Goal: Transaction & Acquisition: Purchase product/service

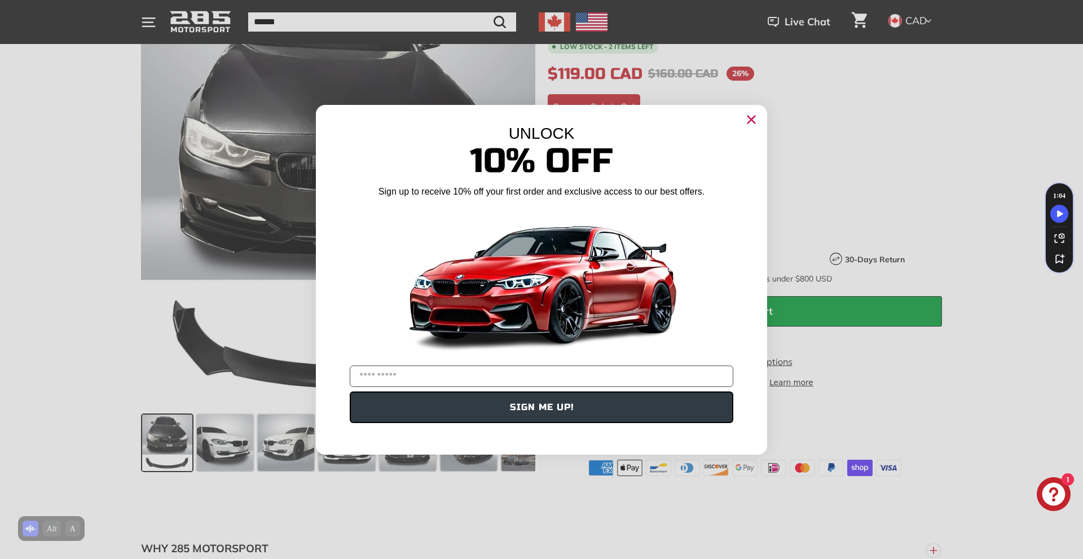
click at [750, 120] on icon "Close dialog" at bounding box center [751, 119] width 7 height 7
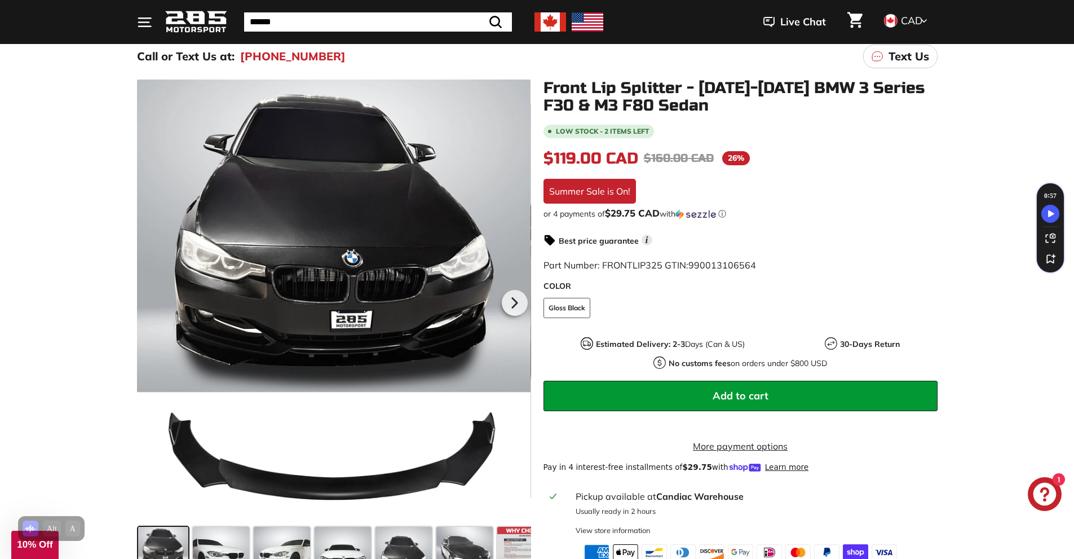
scroll to position [113, 0]
click at [747, 391] on span "Add to cart" at bounding box center [741, 396] width 56 height 13
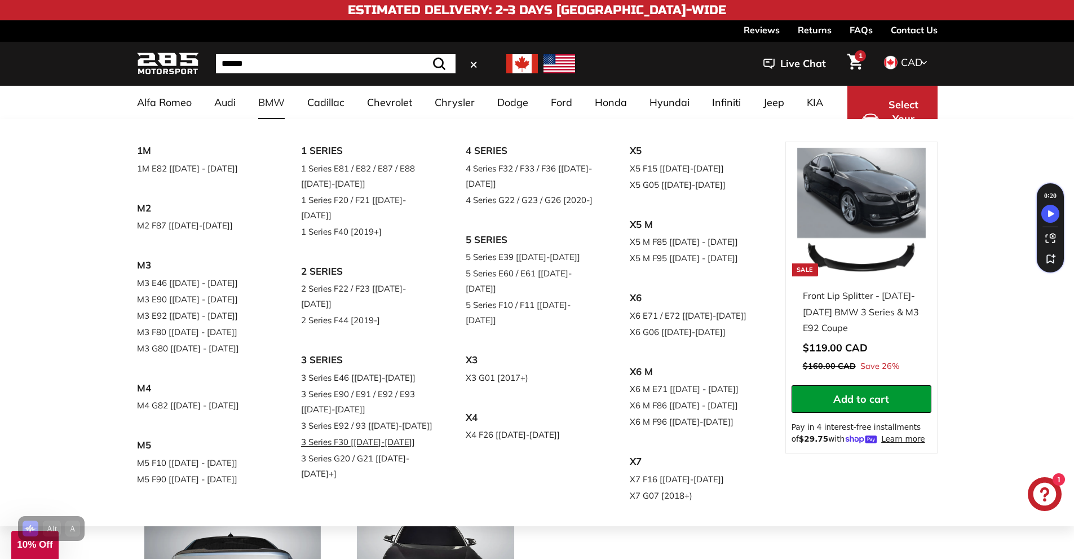
click at [394, 434] on link "3 Series F30 [[DATE]-[DATE]]" at bounding box center [367, 442] width 133 height 16
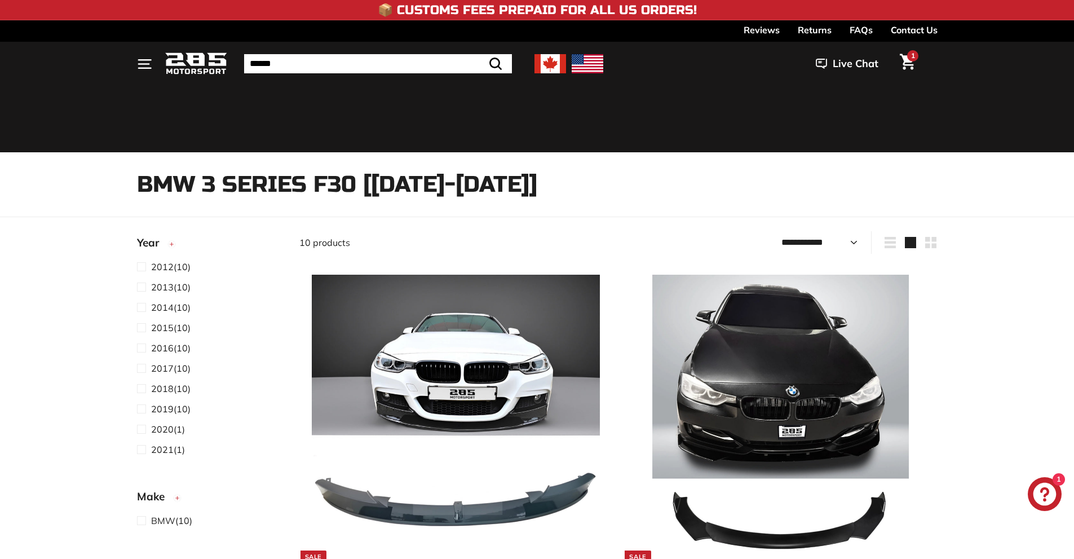
select select "**********"
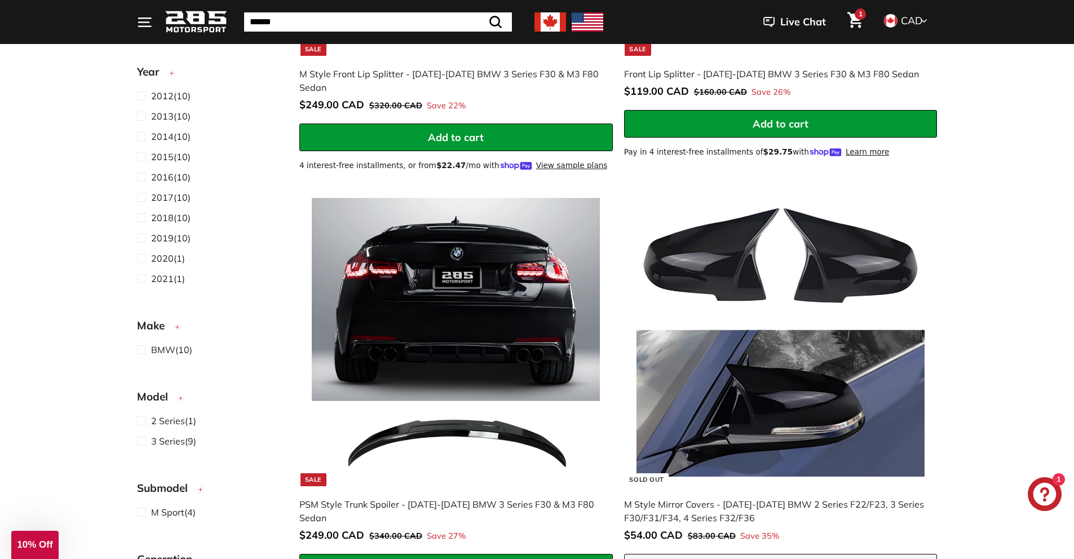
scroll to position [169, 0]
